Goal: Communication & Community: Share content

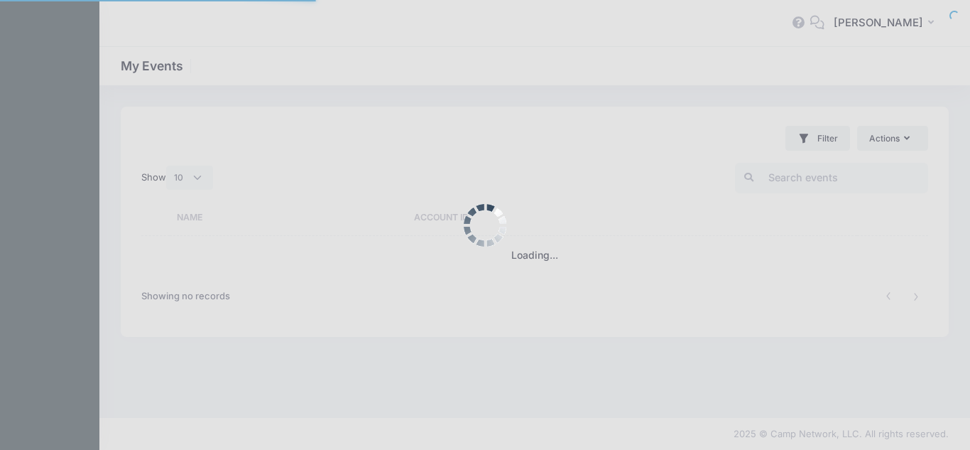
select select "10"
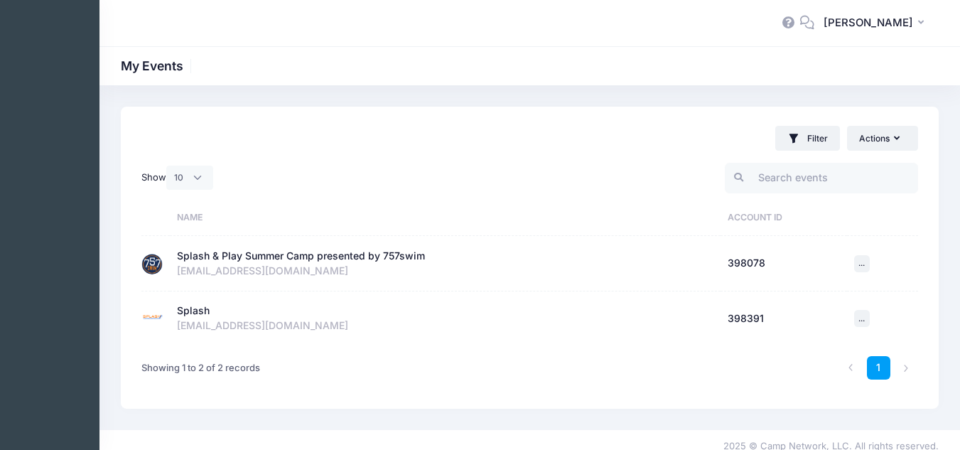
click at [371, 261] on div "Splash & Play Summer Camp presented by 757swim" at bounding box center [301, 256] width 248 height 15
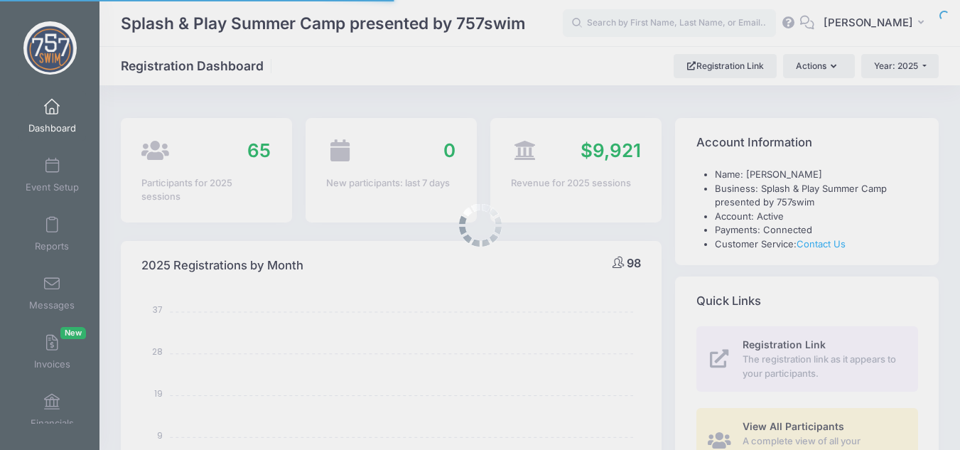
select select
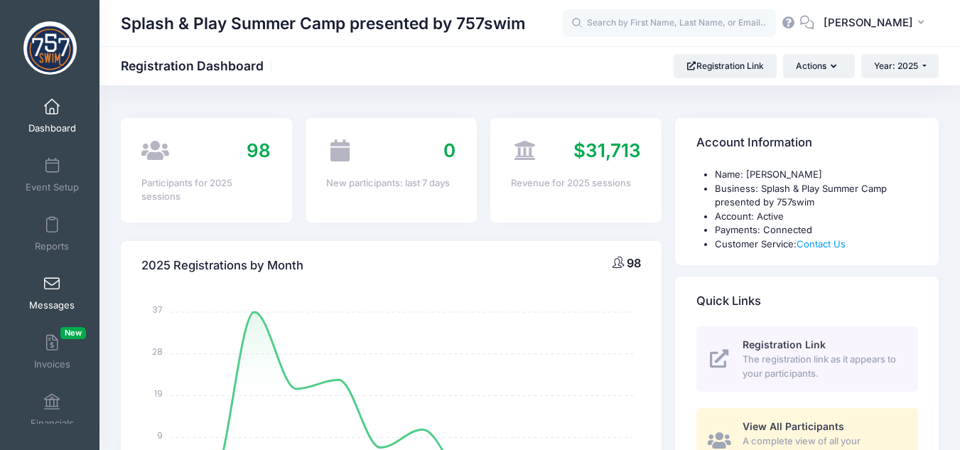
click at [52, 286] on span at bounding box center [52, 284] width 0 height 16
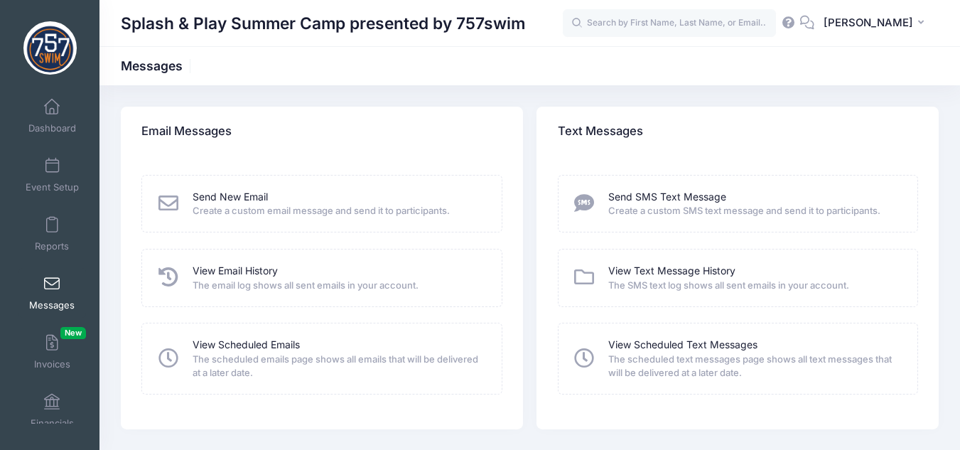
click at [272, 196] on div "Send New Email" at bounding box center [337, 197] width 291 height 15
click at [264, 195] on link "Send New Email" at bounding box center [229, 197] width 75 height 15
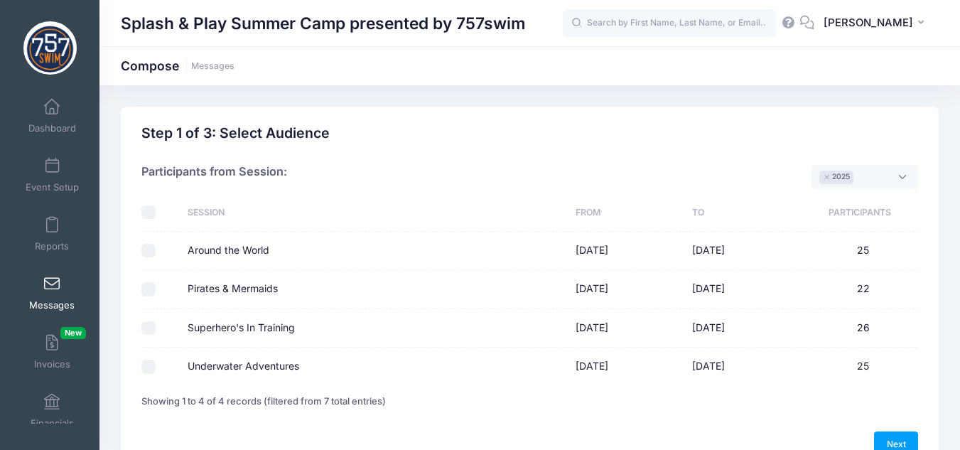
click at [154, 246] on input "Around the World" at bounding box center [148, 251] width 14 height 14
checkbox input "true"
click at [151, 289] on input "Pirates & Mermaids" at bounding box center [148, 289] width 14 height 14
checkbox input "true"
click at [147, 321] on input "Superhero's In Training" at bounding box center [148, 328] width 14 height 14
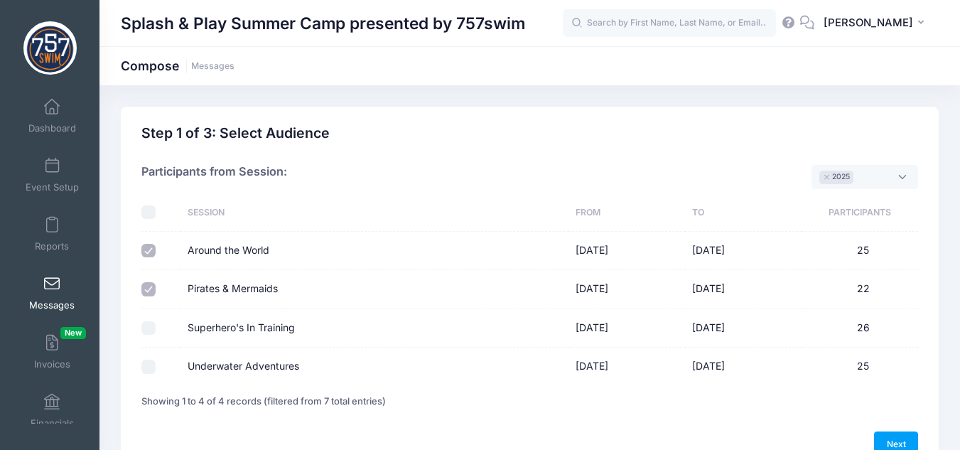
checkbox input "true"
click at [153, 376] on td at bounding box center [160, 366] width 39 height 38
click at [151, 373] on input "Underwater Adventures" at bounding box center [148, 366] width 14 height 14
checkbox input "true"
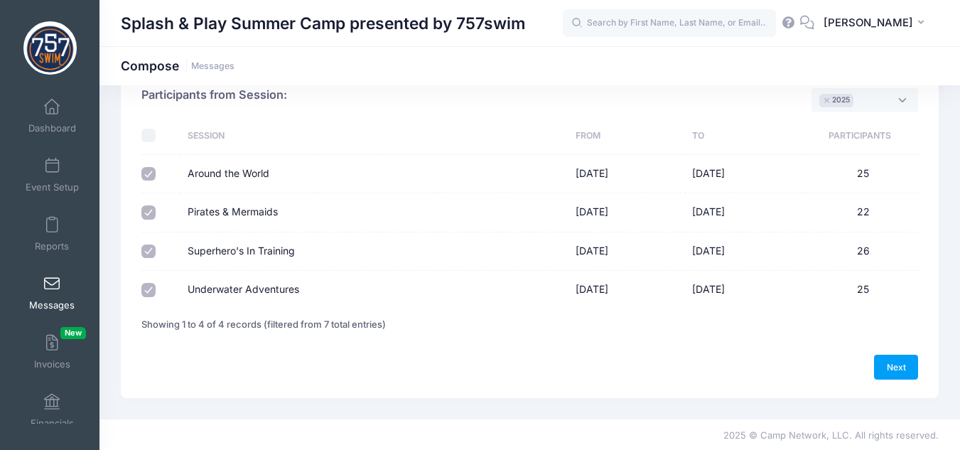
scroll to position [78, 0]
click at [909, 368] on link "Next" at bounding box center [896, 365] width 44 height 24
select select "50"
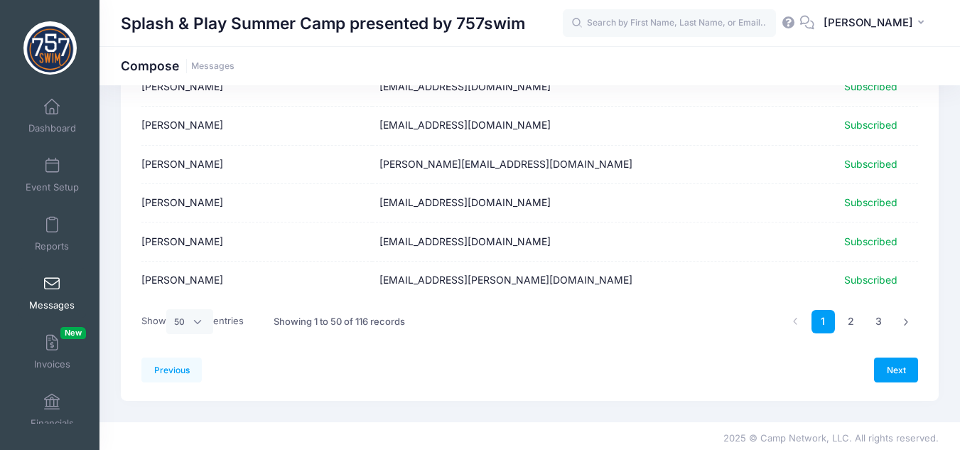
scroll to position [1847, 0]
click at [909, 371] on link "Next" at bounding box center [896, 369] width 44 height 24
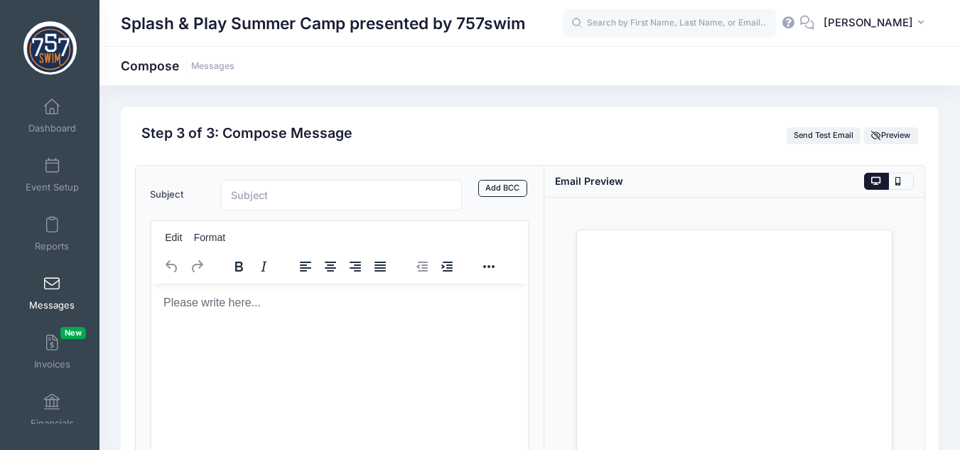
scroll to position [0, 0]
click at [370, 193] on input "Subject" at bounding box center [342, 195] width 242 height 31
type input "Splash & Play Camp Follow-Up & Feedback"
click at [412, 304] on p "Rich Text Area. Press ALT-0 for help." at bounding box center [339, 302] width 354 height 16
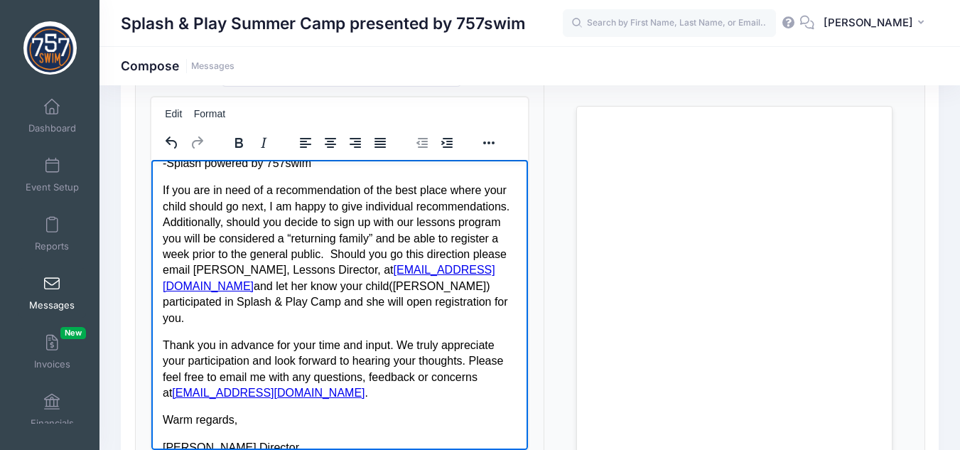
scroll to position [447, 0]
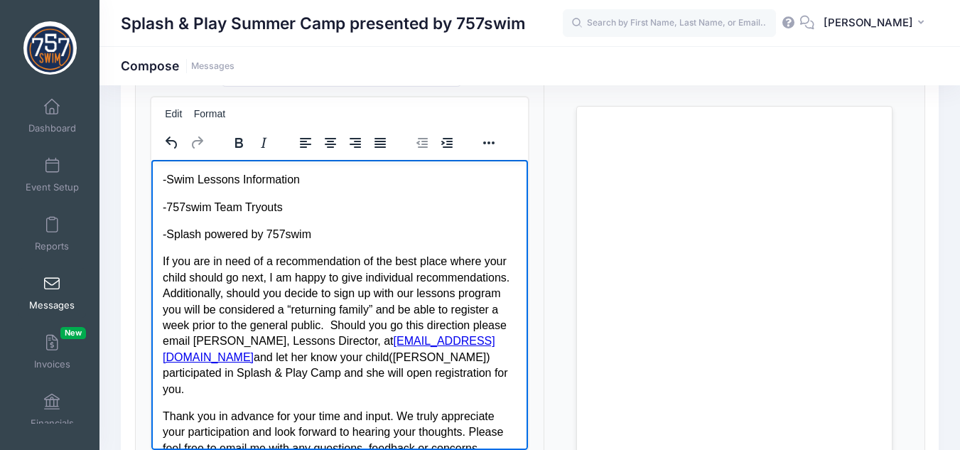
click at [313, 242] on p "-Splash powered by 757swim" at bounding box center [339, 234] width 354 height 16
drag, startPoint x: 286, startPoint y: 246, endPoint x: 162, endPoint y: 227, distance: 125.7
click at [162, 227] on body "Follow Up Email: Hello, We hope this message finds you well and that you had a …" at bounding box center [339, 179] width 354 height 911
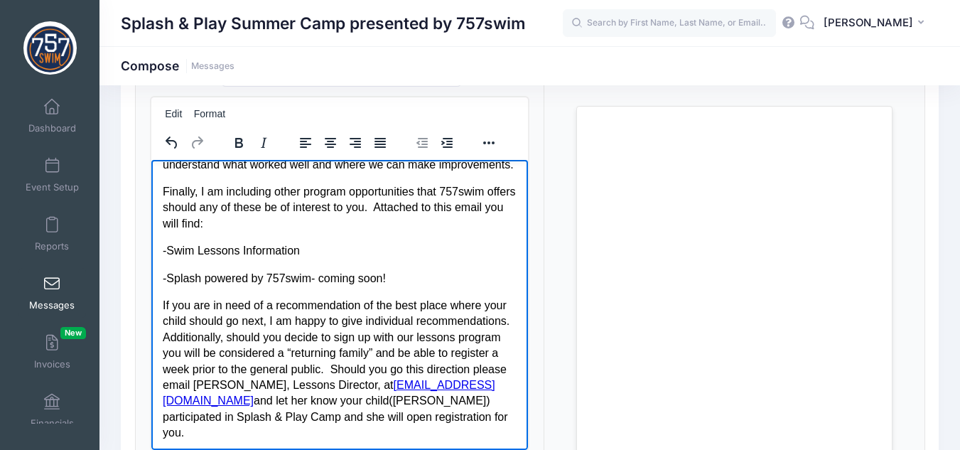
scroll to position [305, 0]
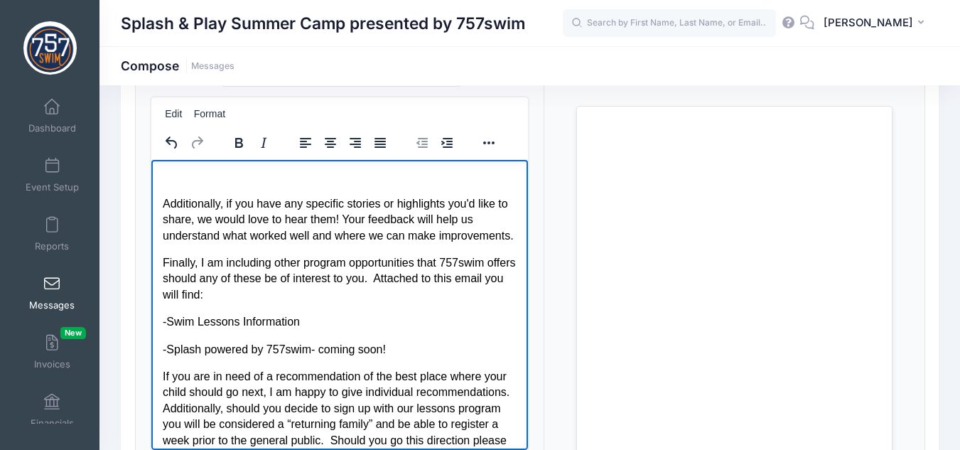
click at [272, 183] on p "Rich Text Area. Press ALT-0 for help." at bounding box center [339, 176] width 354 height 16
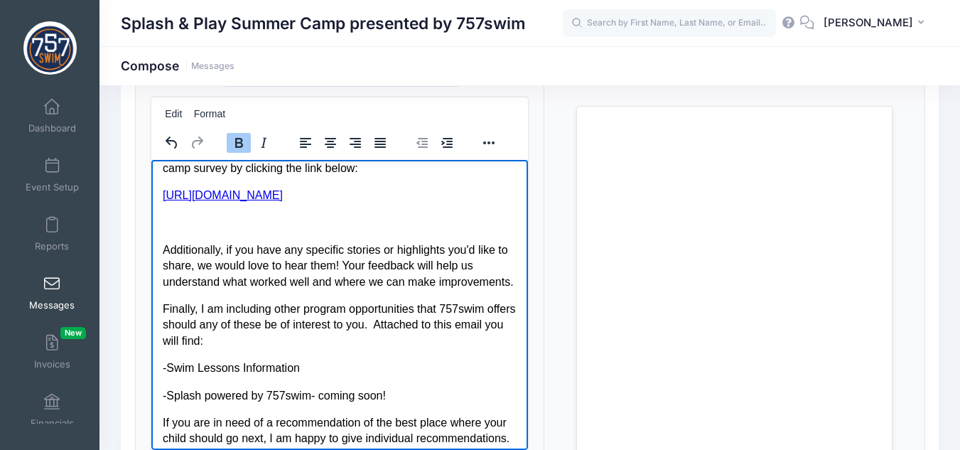
scroll to position [234, 0]
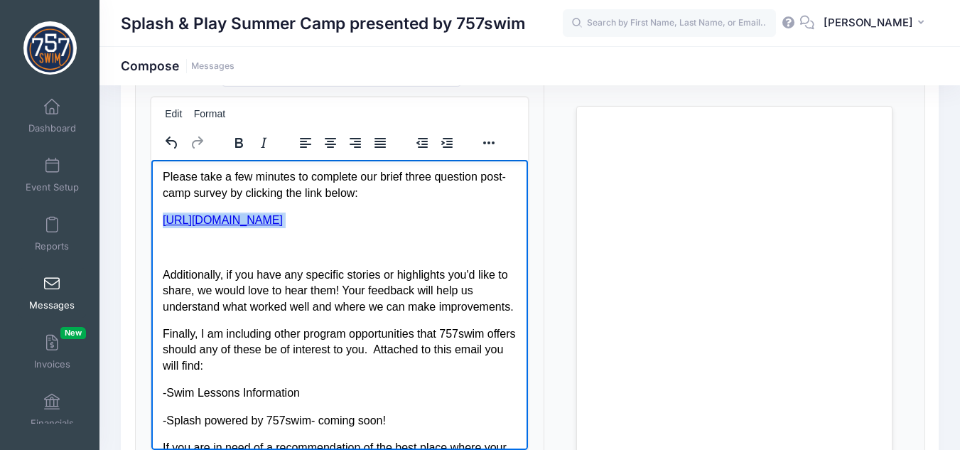
drag, startPoint x: 385, startPoint y: 251, endPoint x: 151, endPoint y: 229, distance: 234.7
click at [151, 229] on html "Follow Up Email: Hello, We hope this message finds you well and that you had a …" at bounding box center [339, 378] width 377 height 906
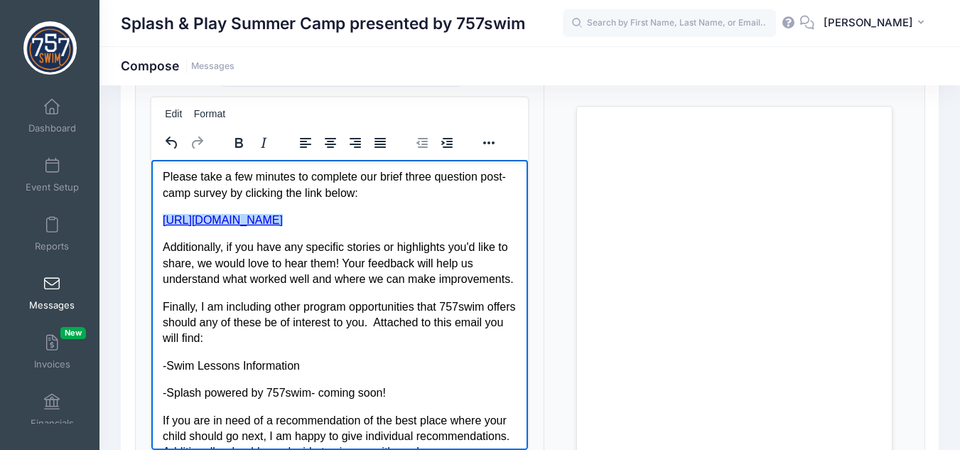
click at [443, 227] on p "https://docs.google.com/forms/d/e/1FAIpQLSclu49kEdr_3QsMWKcwMc88hm5U92gRaCPiYkh…" at bounding box center [339, 220] width 354 height 16
drag, startPoint x: 405, startPoint y: 266, endPoint x: 163, endPoint y: 231, distance: 244.7
click at [163, 227] on p "https://docs.google.com/forms/d/e/1FAIpQLSclu49kEdr_3QsMWKcwMc88hm5U92gRaCPiYkh…" at bounding box center [339, 220] width 354 height 16
click at [403, 264] on p "Additionally, if you have any specific stories or highlights you'd like to shar…" at bounding box center [339, 263] width 354 height 48
click at [406, 244] on body "Follow Up Email: Hello, We hope this message finds you well and that you had a …" at bounding box center [339, 365] width 354 height 857
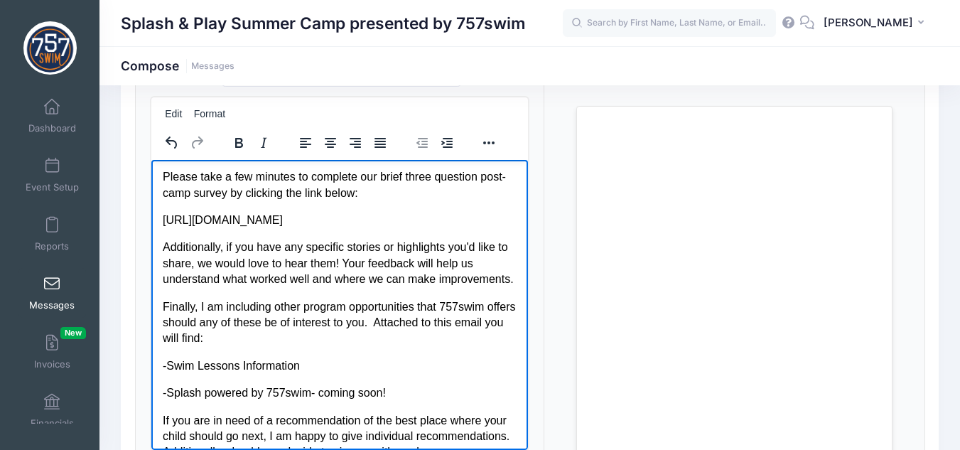
click at [396, 227] on p "https://forms.gle/6mxzWirjhx2qBYwT7" at bounding box center [339, 220] width 354 height 16
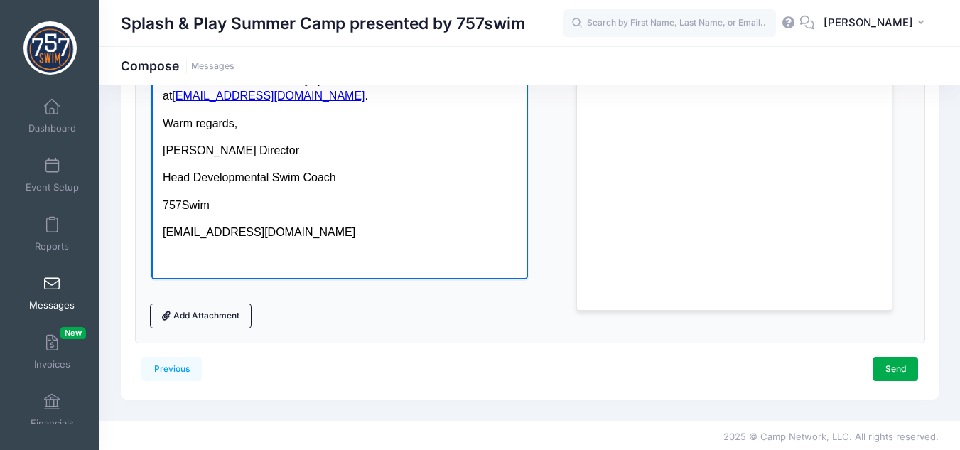
scroll to position [298, 0]
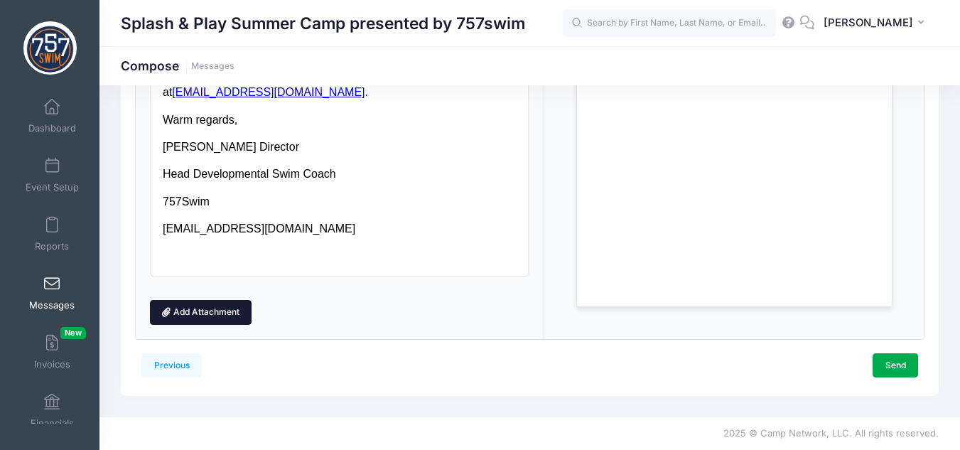
click at [200, 317] on link "Add Attachment" at bounding box center [201, 312] width 102 height 24
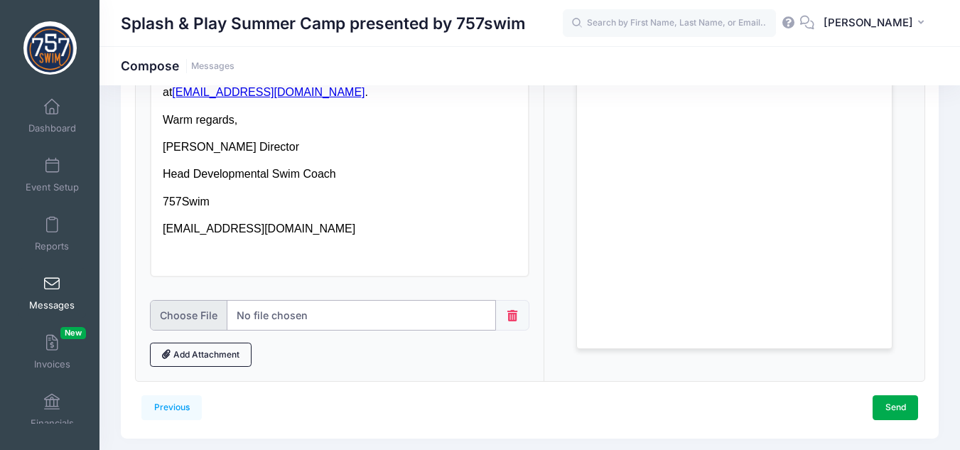
click at [257, 318] on input "file" at bounding box center [323, 315] width 346 height 31
type input "C:\fakepath\september-2-october-23-2025-flyer-1-_057068.jpg"
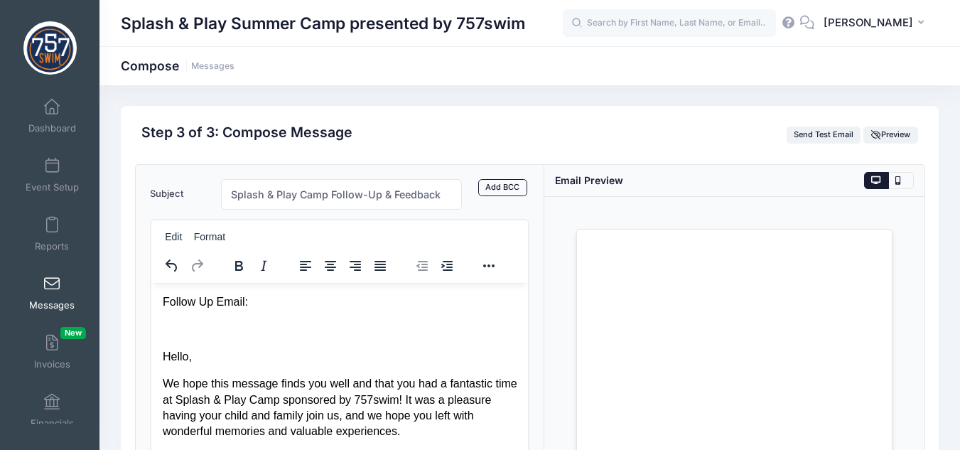
scroll to position [0, 0]
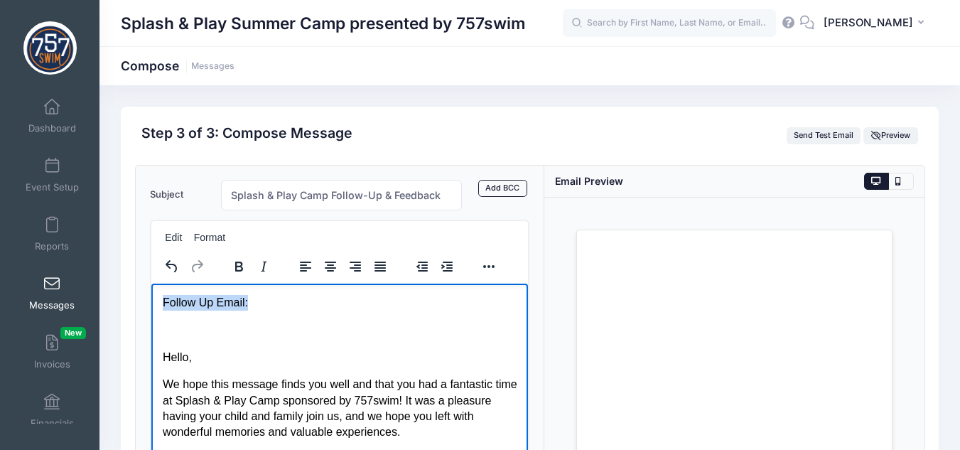
drag, startPoint x: 210, startPoint y: 336, endPoint x: 150, endPoint y: 289, distance: 76.4
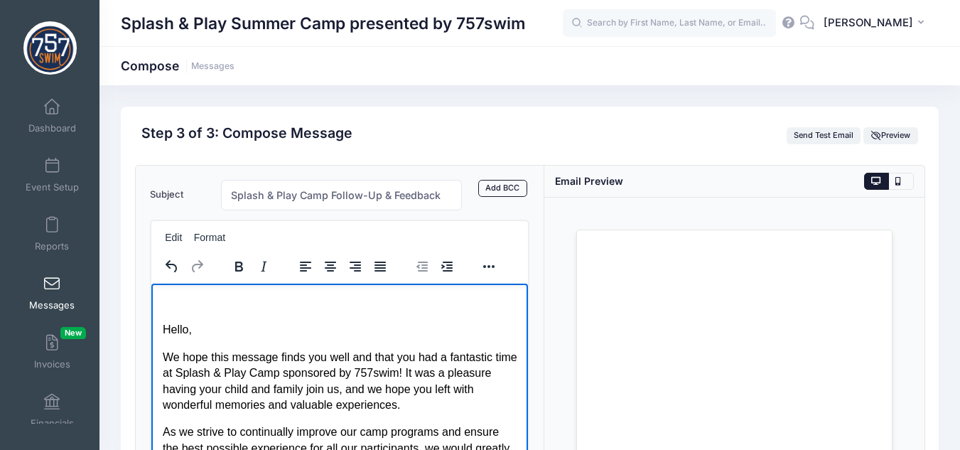
click at [162, 328] on p "Hello," at bounding box center [339, 329] width 354 height 16
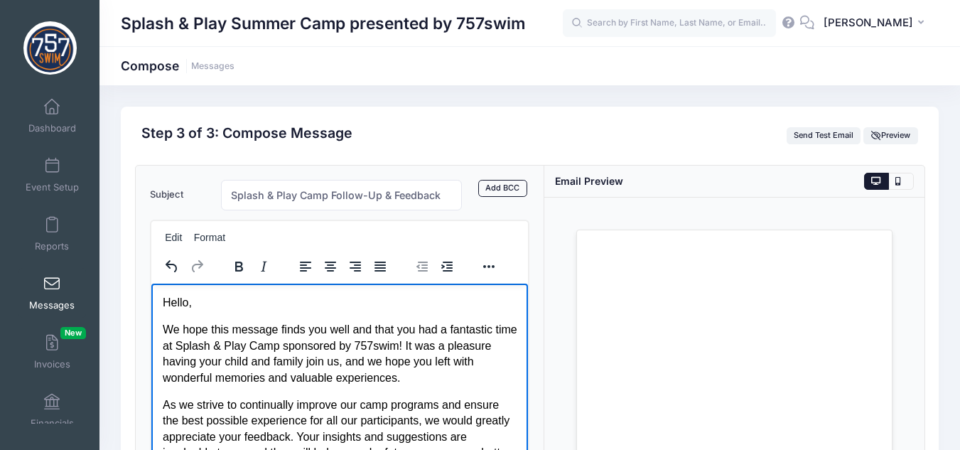
click at [186, 305] on p "Hello," at bounding box center [339, 302] width 354 height 16
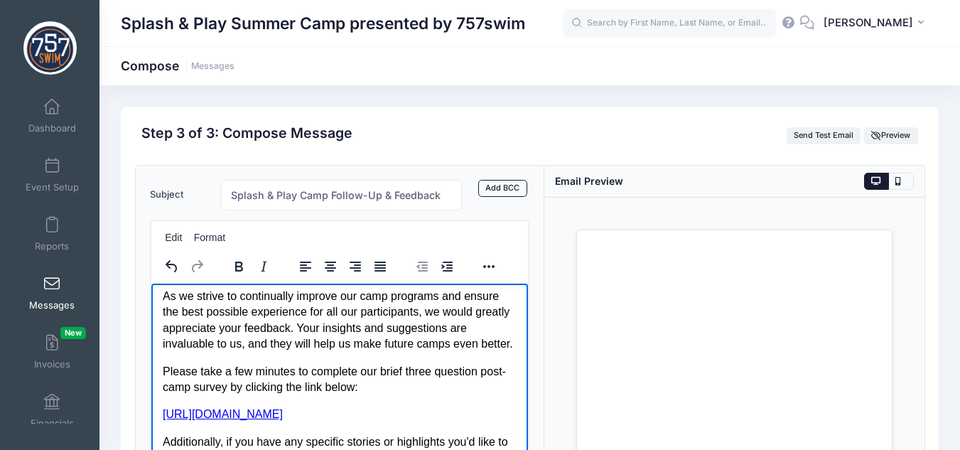
scroll to position [142, 0]
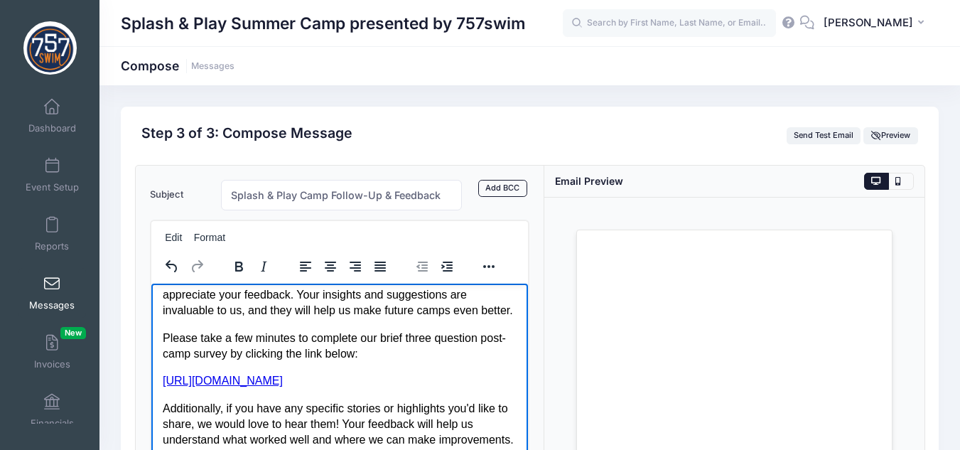
click at [432, 354] on p "Please take a few minutes to complete our brief three question post-camp survey…" at bounding box center [339, 346] width 354 height 32
click at [494, 362] on p "Please take a few minutes to complete our brief three question post-camp survey…" at bounding box center [339, 346] width 354 height 32
drag, startPoint x: 484, startPoint y: 356, endPoint x: 403, endPoint y: 360, distance: 81.1
click at [403, 360] on p "Please take a few minutes to complete our brief three question post-camp survey…" at bounding box center [339, 346] width 354 height 32
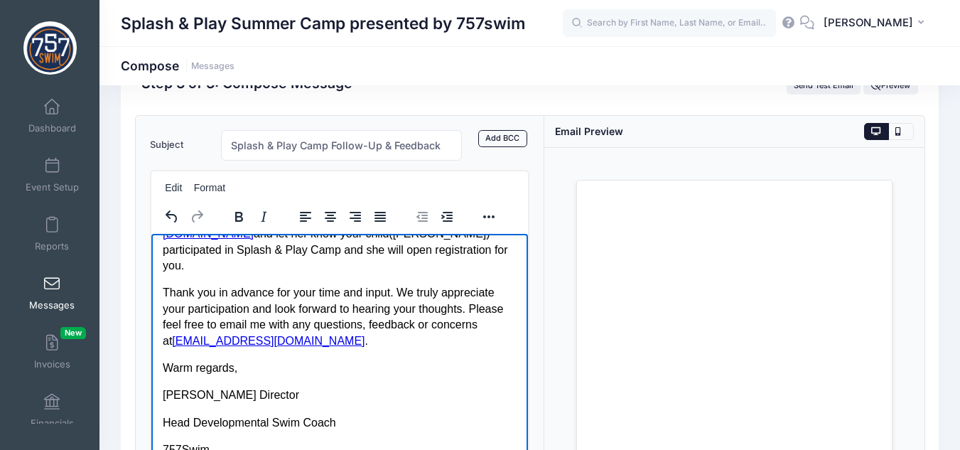
scroll to position [71, 0]
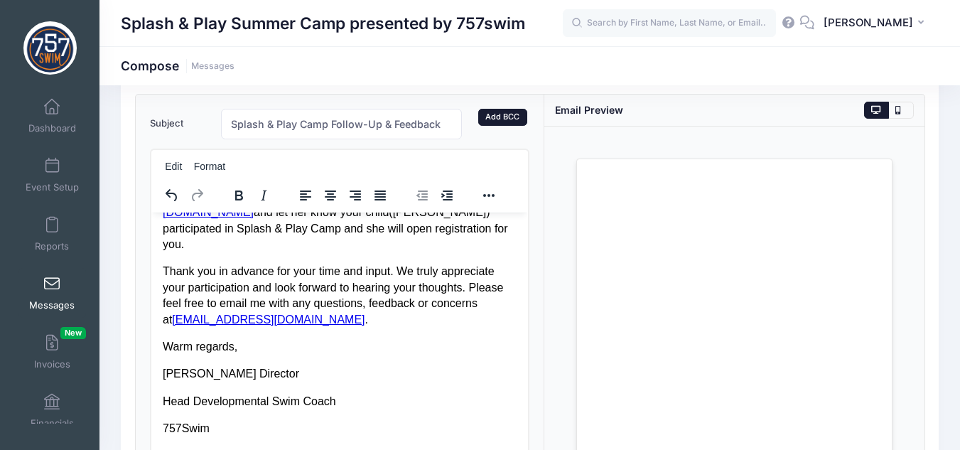
click at [498, 114] on link "Add BCC" at bounding box center [502, 117] width 49 height 17
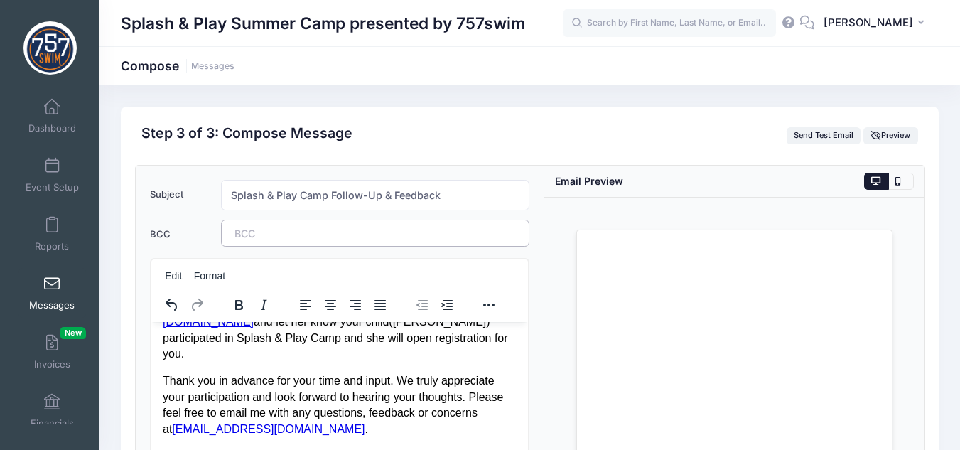
click at [332, 239] on tags "​" at bounding box center [375, 232] width 309 height 27
click at [332, 243] on tags "coachlindsay@757swim.com payments@757swim.co ​" at bounding box center [375, 233] width 309 height 28
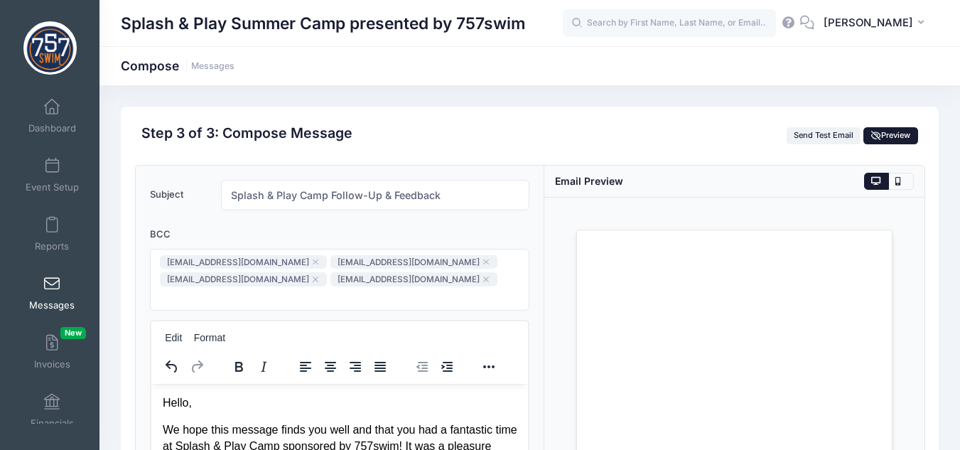
click at [906, 137] on span "Preview" at bounding box center [891, 135] width 40 height 10
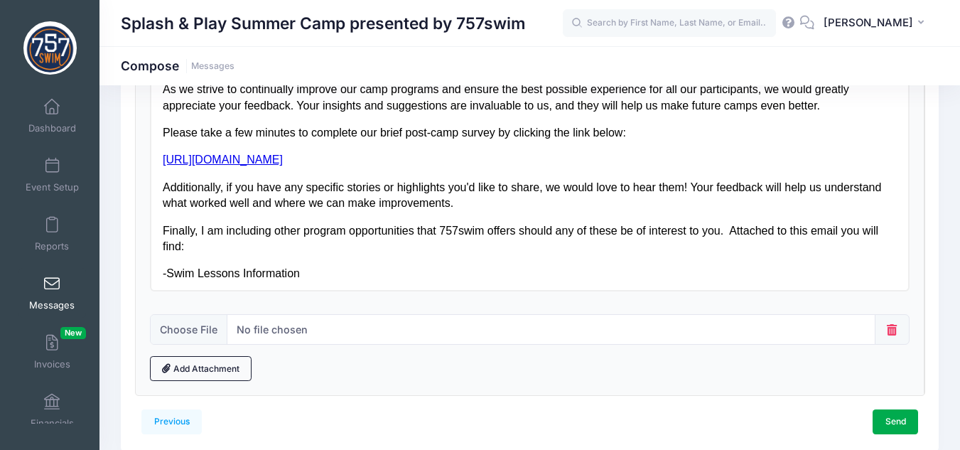
scroll to position [378, 0]
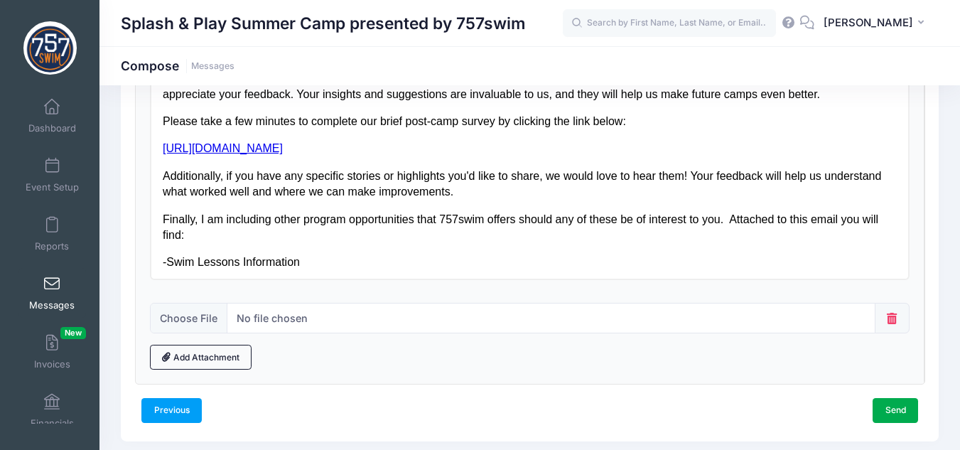
click at [188, 398] on link "Previous" at bounding box center [171, 410] width 60 height 24
select select "50"
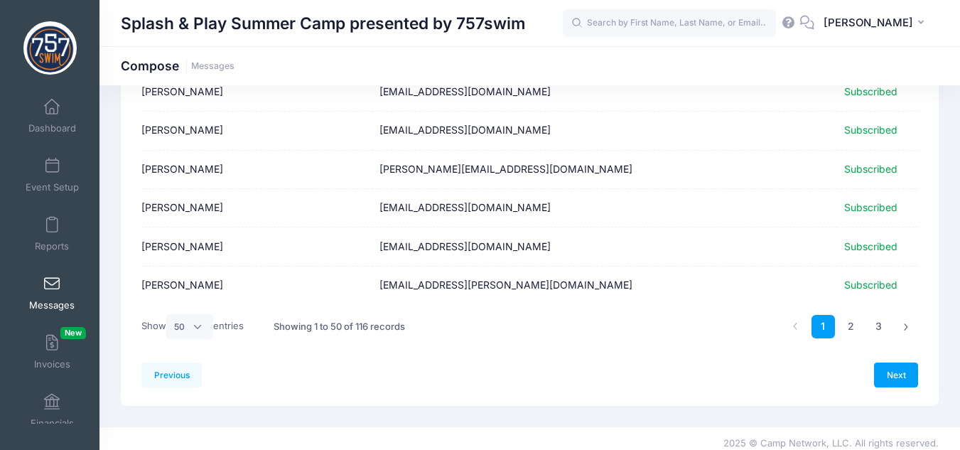
scroll to position [1850, 0]
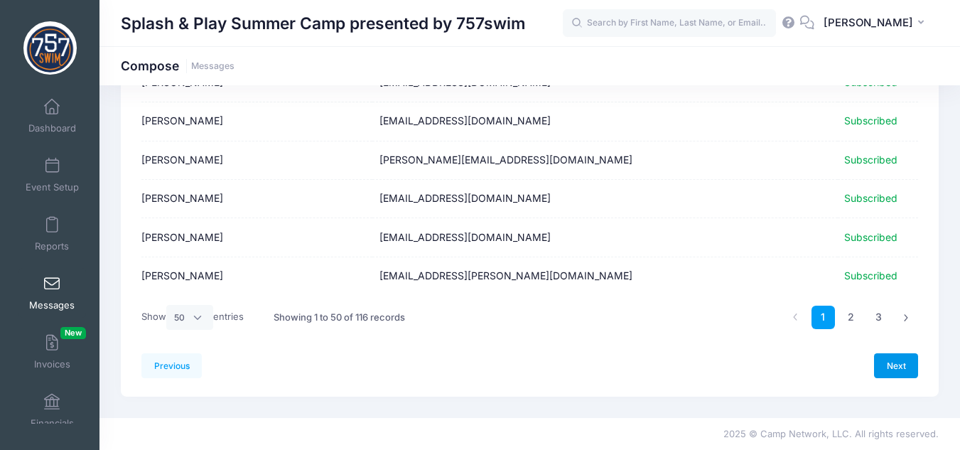
click at [884, 361] on link "Next" at bounding box center [896, 365] width 44 height 24
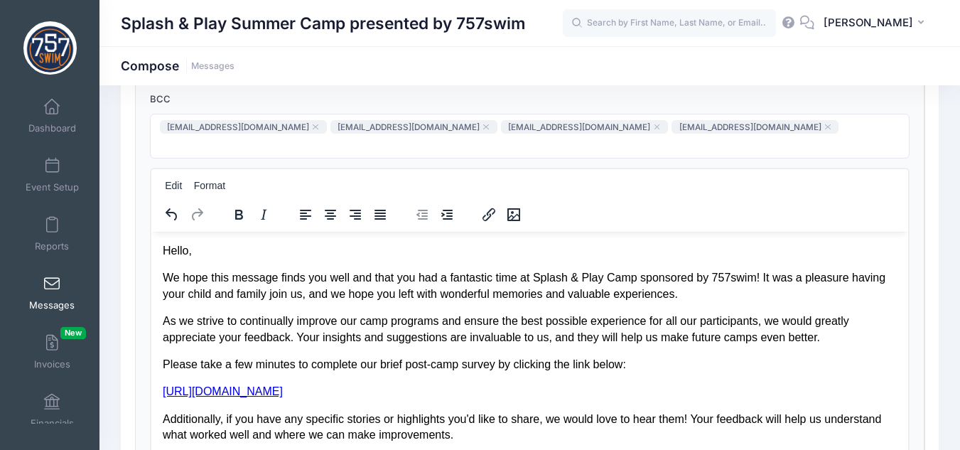
scroll to position [0, 0]
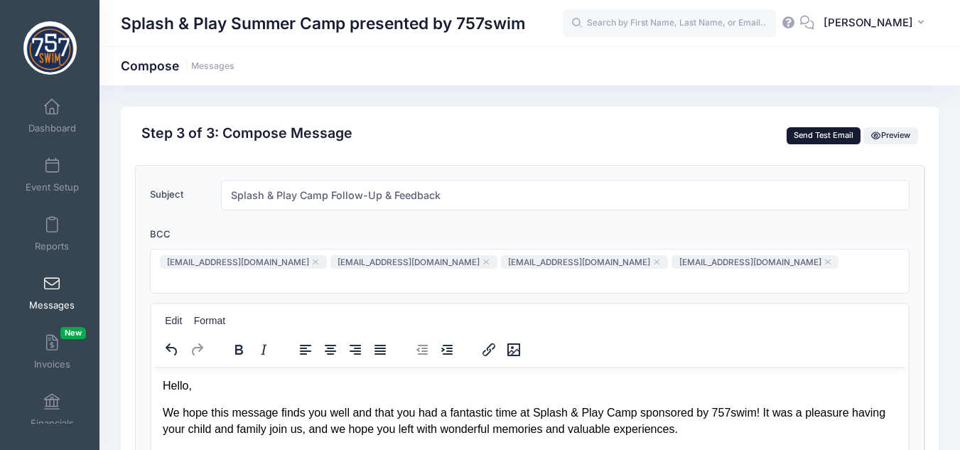
click at [824, 140] on button "Send Test Email" at bounding box center [823, 135] width 75 height 17
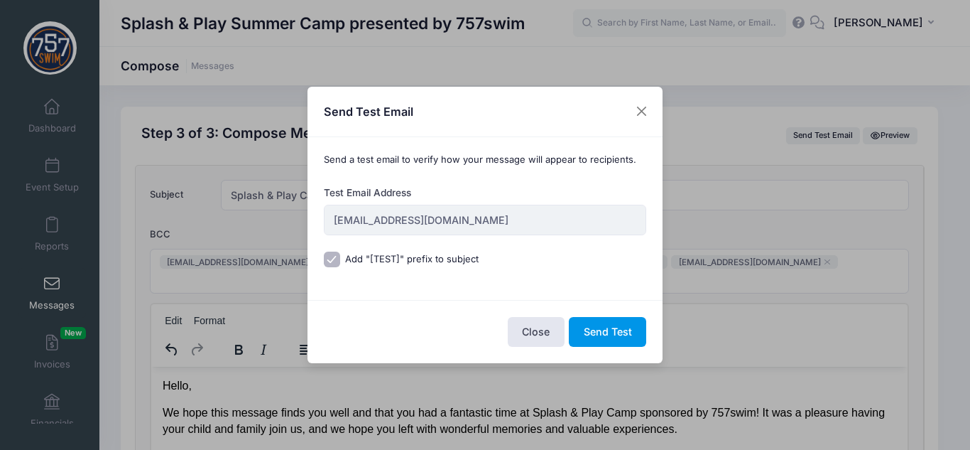
click at [611, 324] on button "Send Test" at bounding box center [607, 332] width 77 height 31
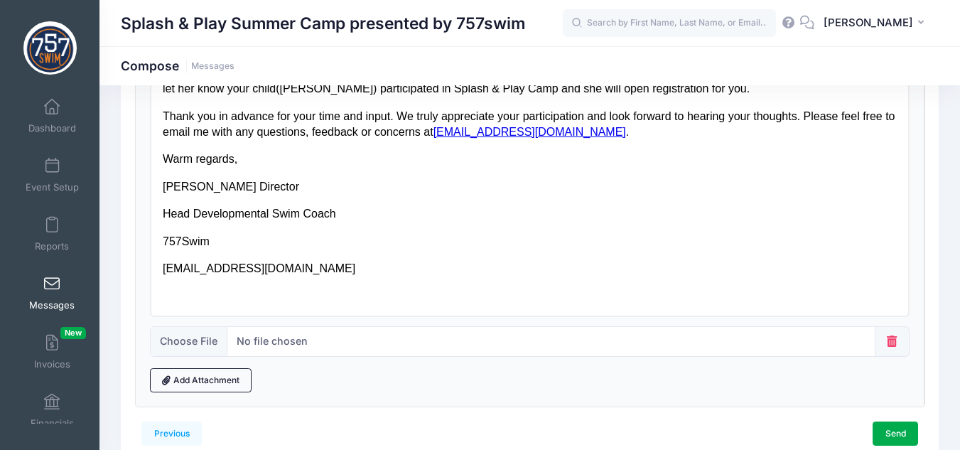
scroll to position [355, 0]
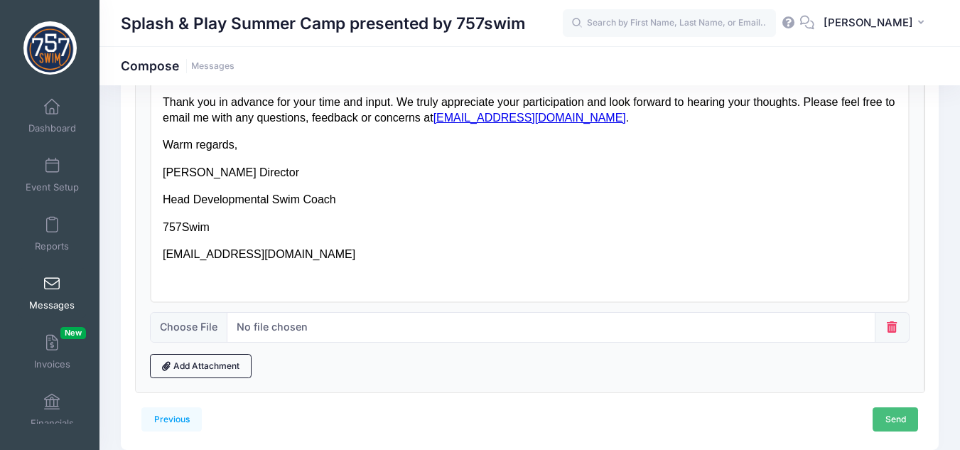
click at [896, 407] on link "Send" at bounding box center [894, 419] width 45 height 24
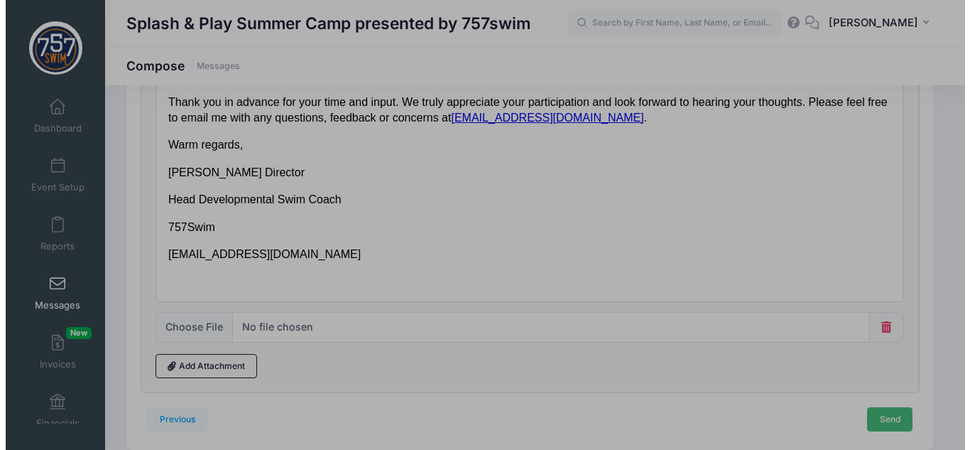
scroll to position [0, 0]
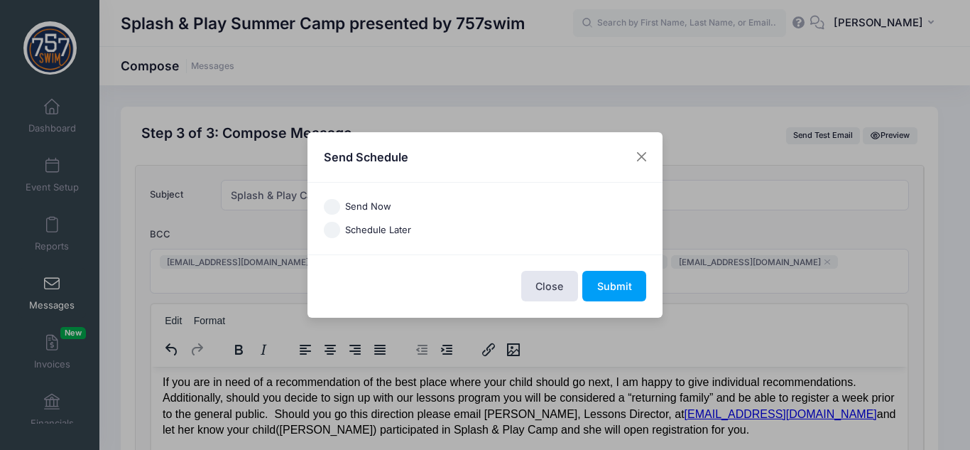
click at [348, 227] on label "Schedule Later" at bounding box center [378, 230] width 66 height 14
click at [340, 227] on input "Schedule Later" at bounding box center [332, 230] width 16 height 16
radio input "true"
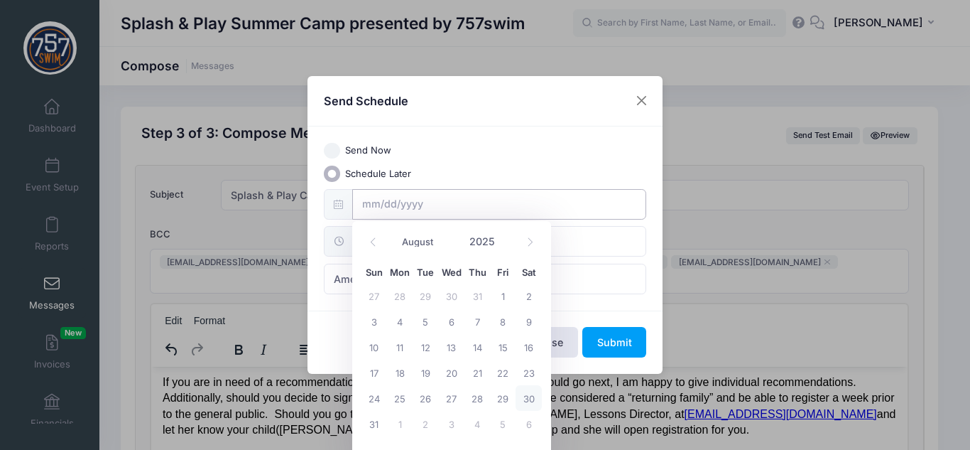
click at [399, 200] on input "text" at bounding box center [499, 204] width 295 height 31
click at [533, 246] on icon at bounding box center [530, 241] width 9 height 9
select select "8"
click at [426, 298] on span "2" at bounding box center [426, 296] width 26 height 26
type input "09/02/2025"
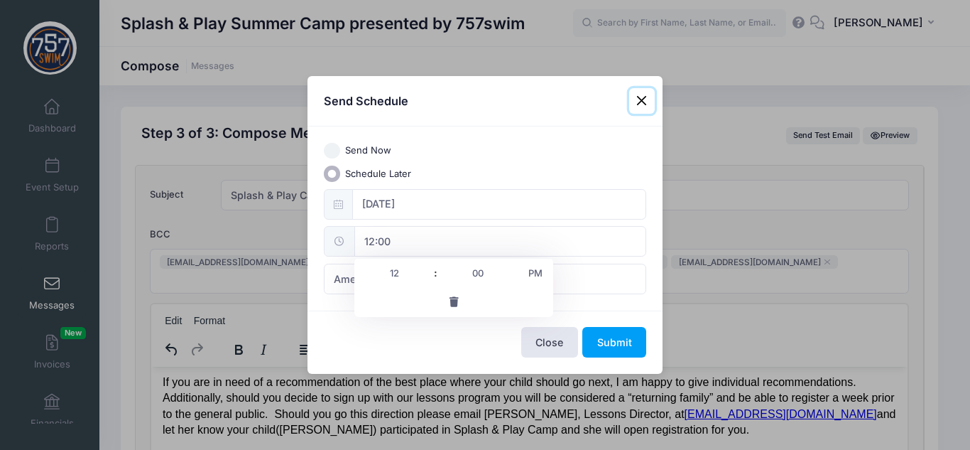
click at [398, 245] on input "12:00" at bounding box center [500, 241] width 292 height 31
click at [428, 281] on span at bounding box center [429, 280] width 10 height 14
type input "11:00"
type input "11"
click at [428, 281] on span at bounding box center [429, 280] width 10 height 14
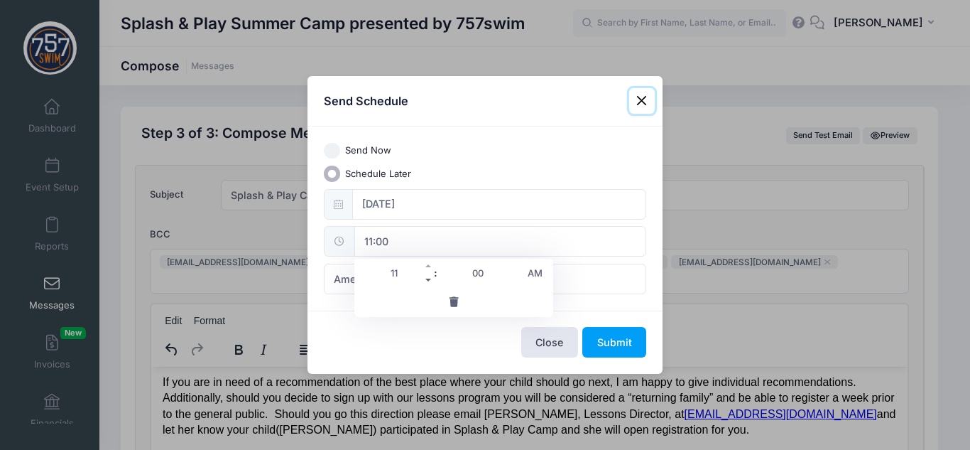
type input "10:00"
type input "10"
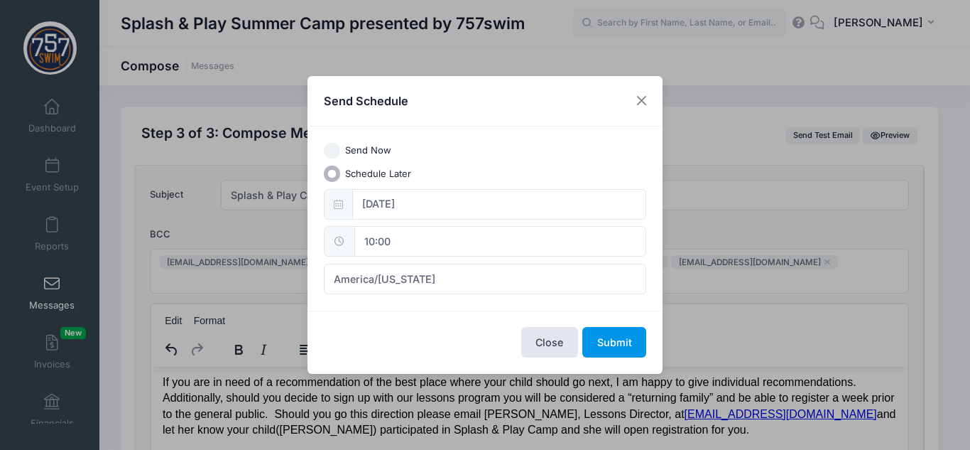
click at [627, 346] on button "Submit" at bounding box center [614, 342] width 64 height 31
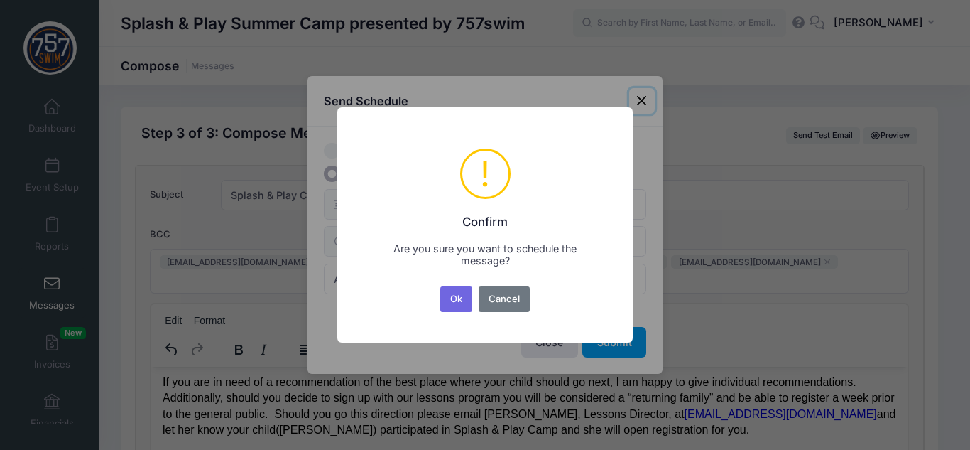
click at [450, 291] on button "Ok" at bounding box center [456, 299] width 33 height 26
